Goal: Task Accomplishment & Management: Manage account settings

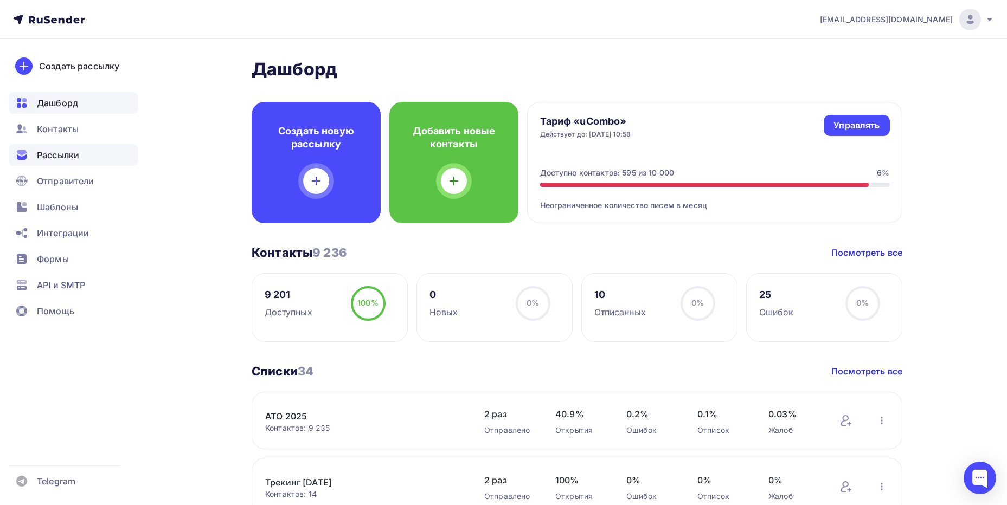
click at [57, 156] on span "Рассылки" at bounding box center [58, 155] width 42 height 13
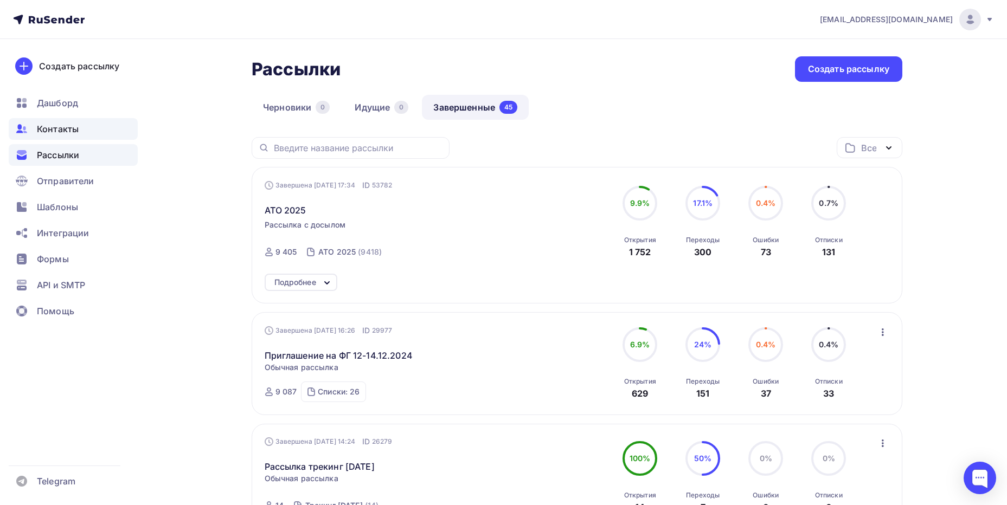
click at [69, 132] on span "Контакты" at bounding box center [58, 129] width 42 height 13
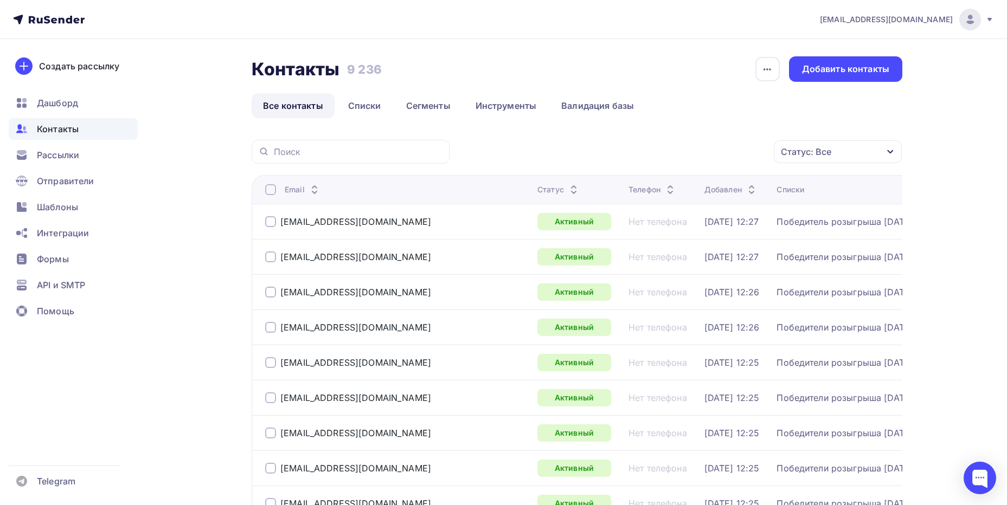
click at [833, 157] on div "Статус: Все" at bounding box center [838, 151] width 128 height 23
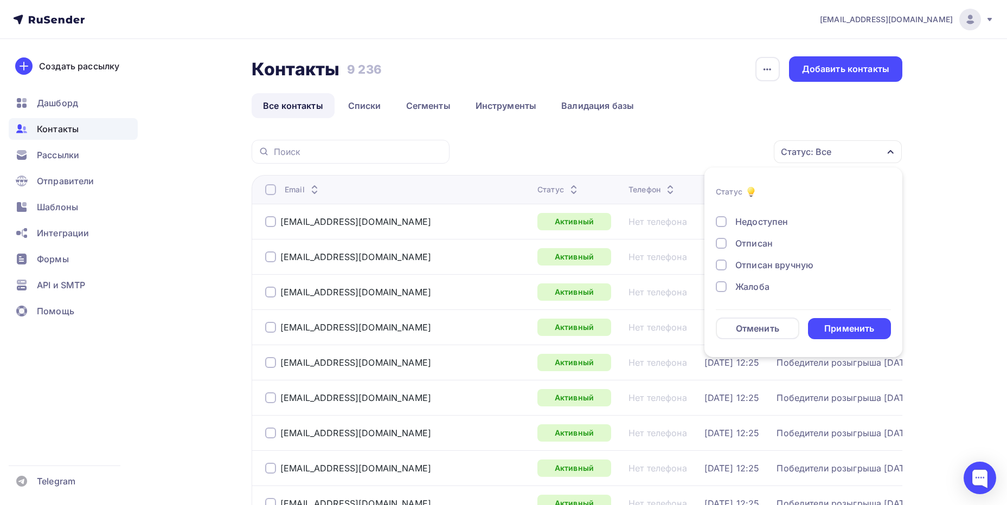
click at [720, 283] on div at bounding box center [721, 286] width 11 height 11
click at [721, 270] on div at bounding box center [721, 265] width 11 height 11
click at [722, 248] on div at bounding box center [721, 243] width 11 height 11
click at [843, 325] on div "Применить" at bounding box center [849, 329] width 50 height 12
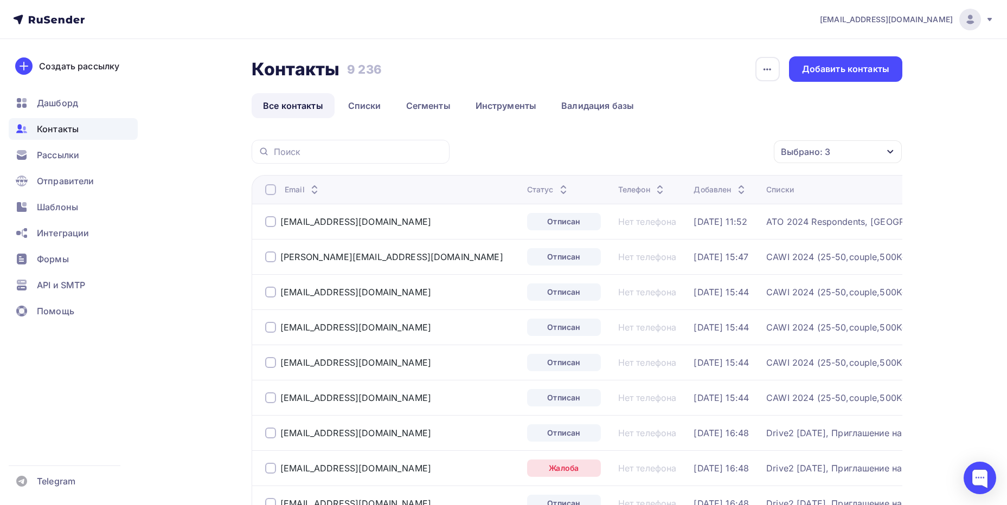
click at [268, 191] on div at bounding box center [270, 189] width 11 height 11
click at [668, 146] on div "Действие" at bounding box center [650, 151] width 42 height 13
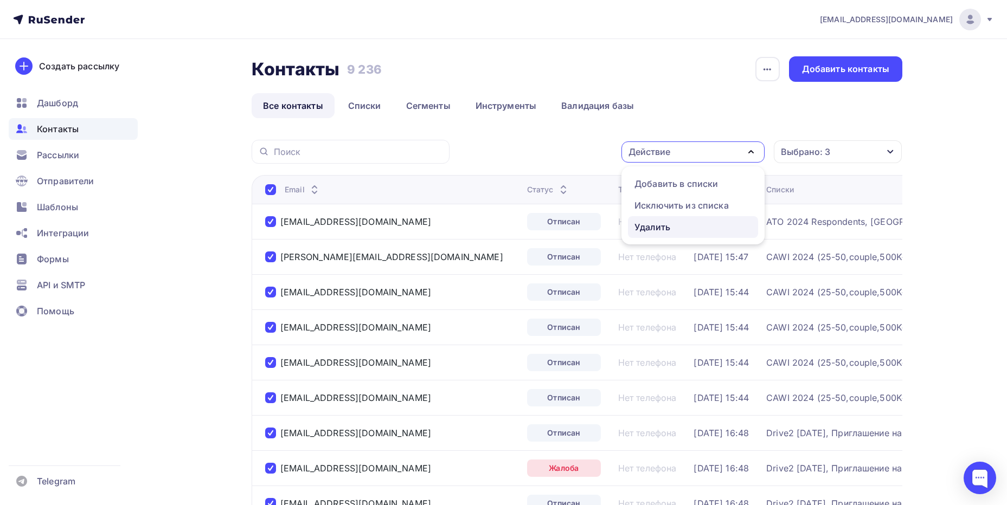
click at [672, 226] on div "Удалить" at bounding box center [692, 227] width 117 height 13
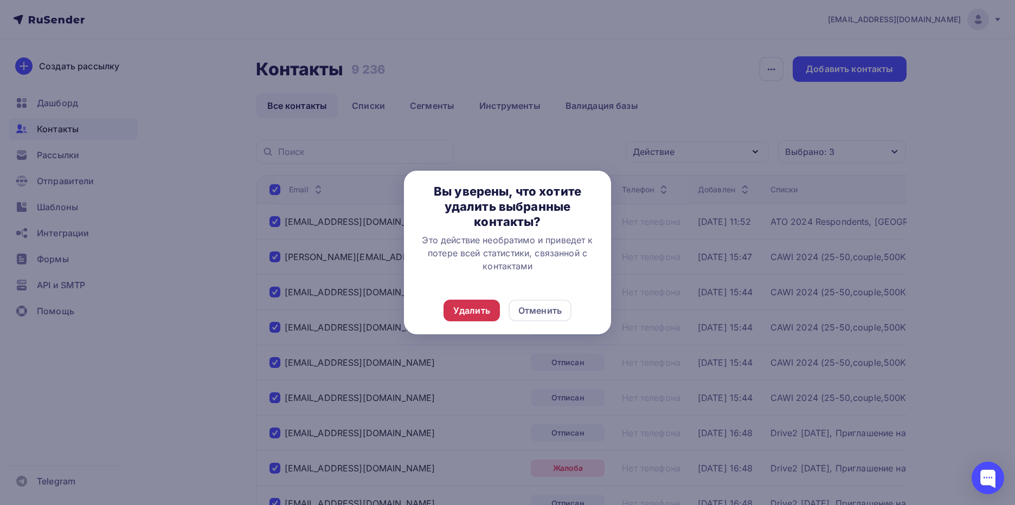
click at [482, 308] on div "Удалить" at bounding box center [471, 310] width 37 height 13
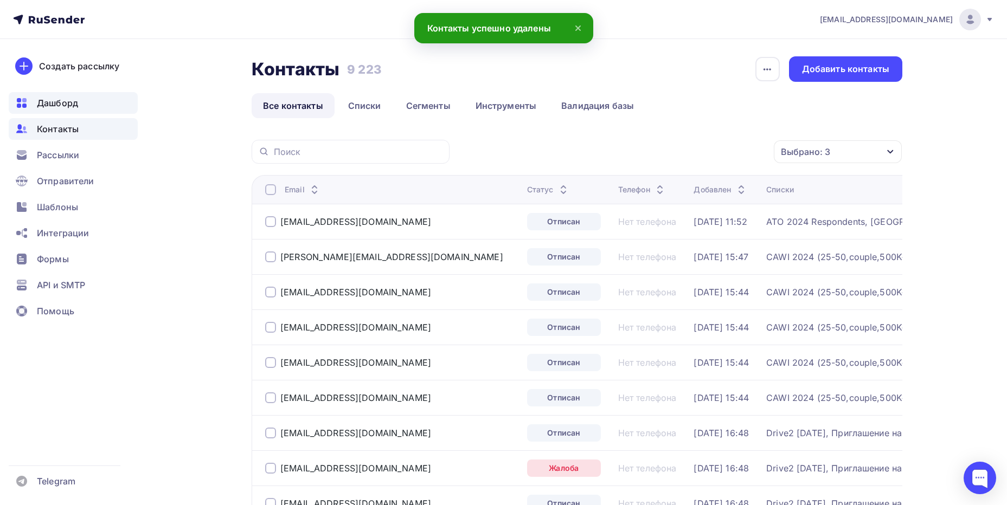
click at [56, 103] on span "Дашборд" at bounding box center [57, 103] width 41 height 13
